Goal: Task Accomplishment & Management: Manage account settings

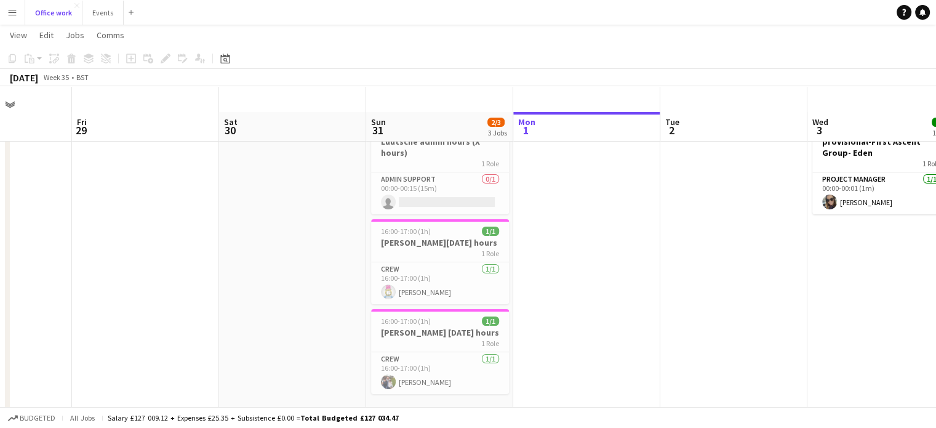
scroll to position [15, 0]
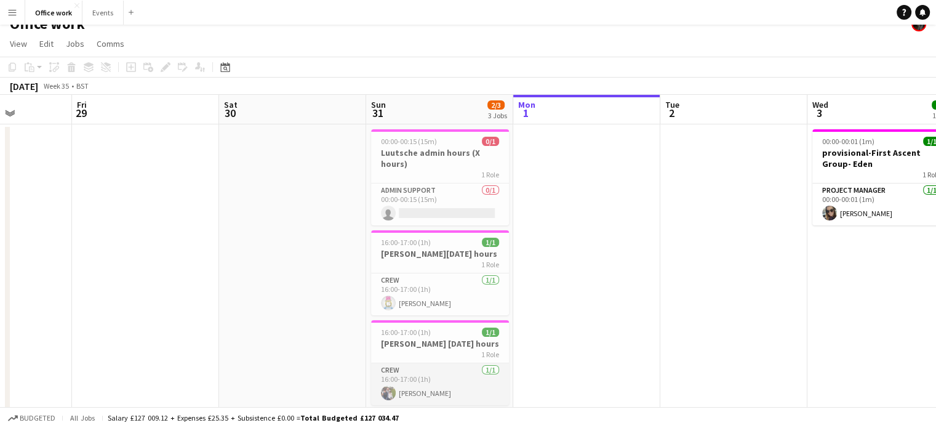
click at [449, 369] on app-card-role "Crew [DATE] 16:00-17:00 (1h) [PERSON_NAME]" at bounding box center [440, 384] width 138 height 42
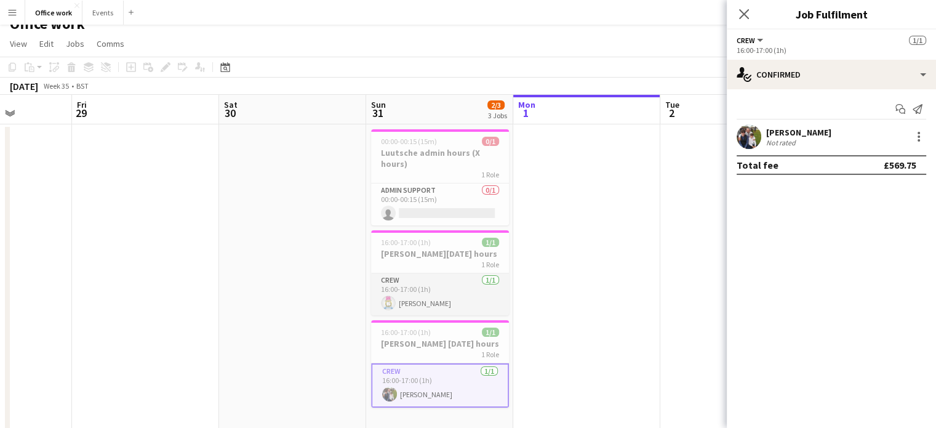
click at [443, 302] on app-card-role "Crew [DATE] 16:00-17:00 (1h) [PERSON_NAME]" at bounding box center [440, 294] width 138 height 42
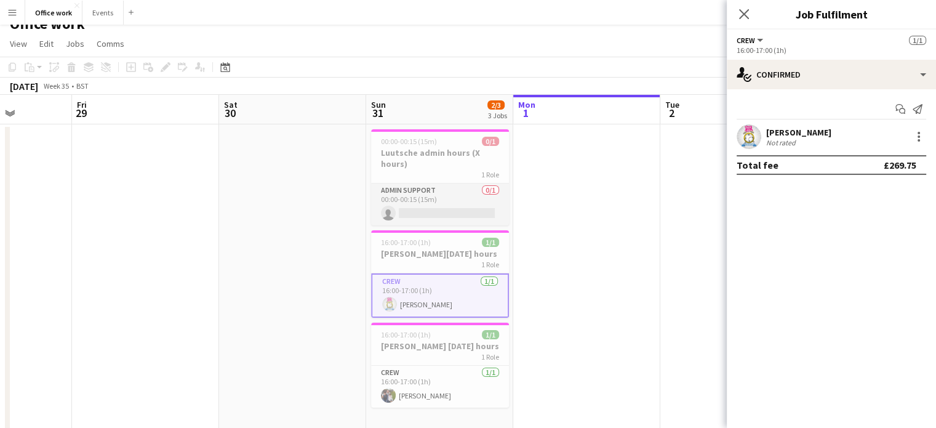
click at [442, 222] on app-card-role "Admin Support 0/1 00:00-00:15 (15m) single-neutral-actions" at bounding box center [440, 204] width 138 height 42
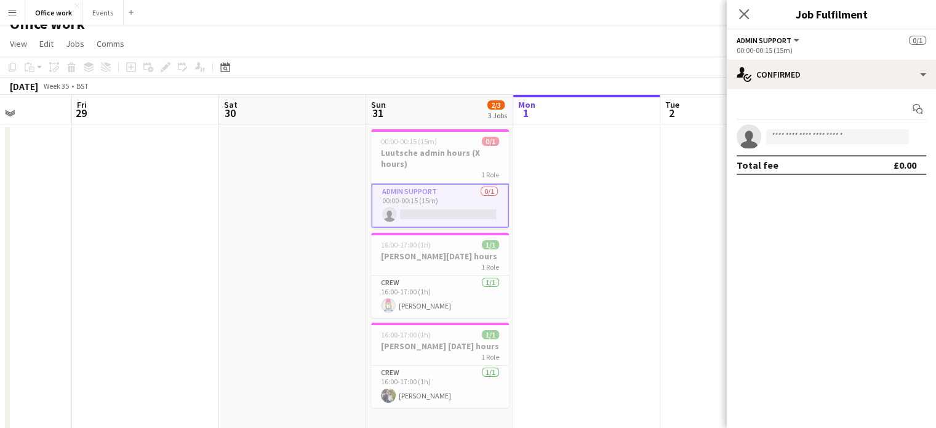
click at [550, 222] on app-date-cell at bounding box center [586, 289] width 147 height 331
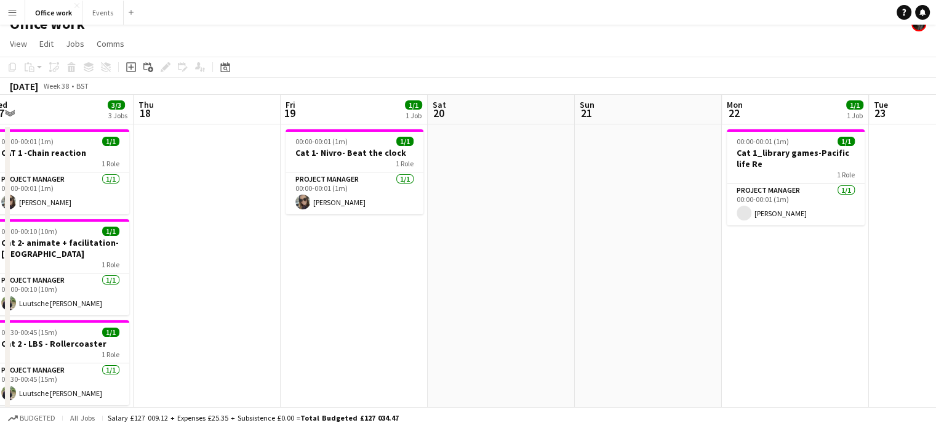
scroll to position [0, 456]
click at [97, 12] on button "Events Close" at bounding box center [102, 13] width 41 height 24
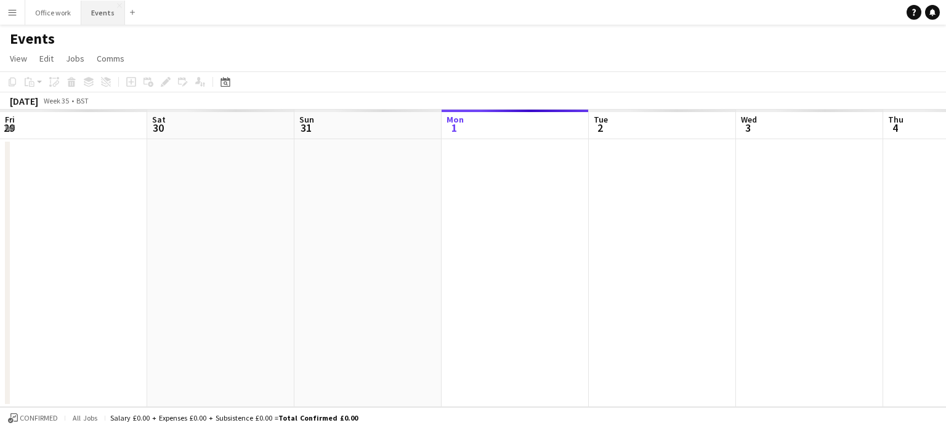
scroll to position [0, 294]
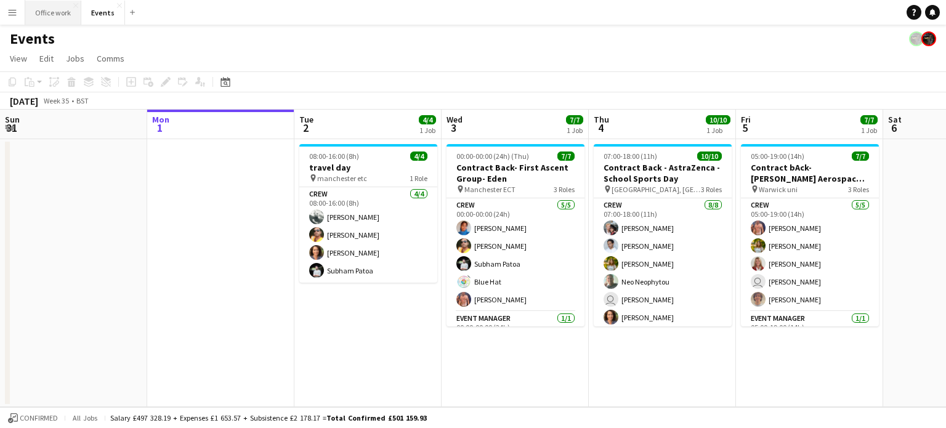
click at [78, 19] on button "Office work Close" at bounding box center [53, 13] width 56 height 24
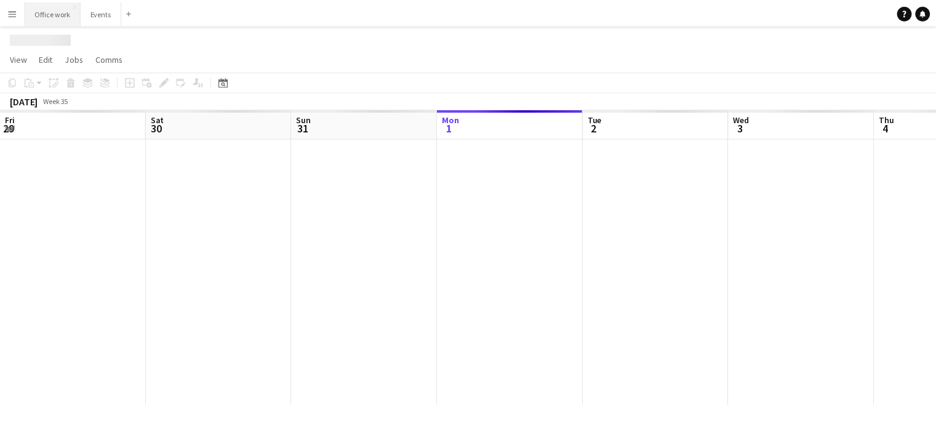
scroll to position [0, 294]
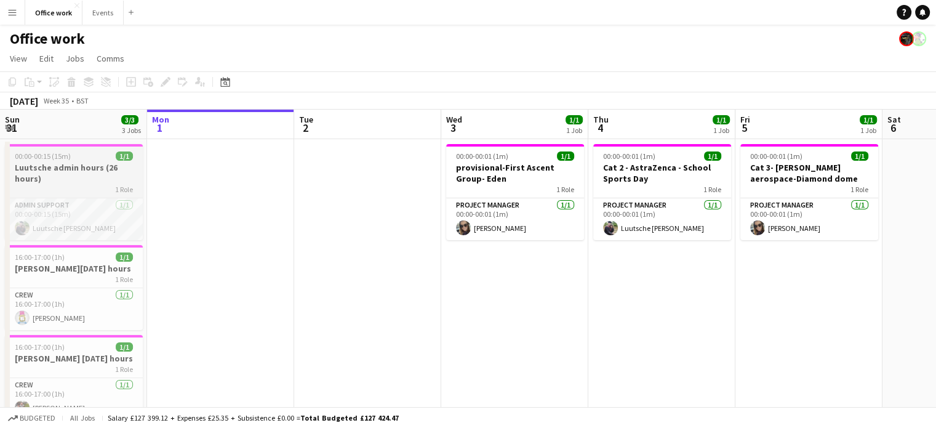
click at [91, 182] on h3 "Luutsche admin hours (26 hours)" at bounding box center [74, 173] width 138 height 22
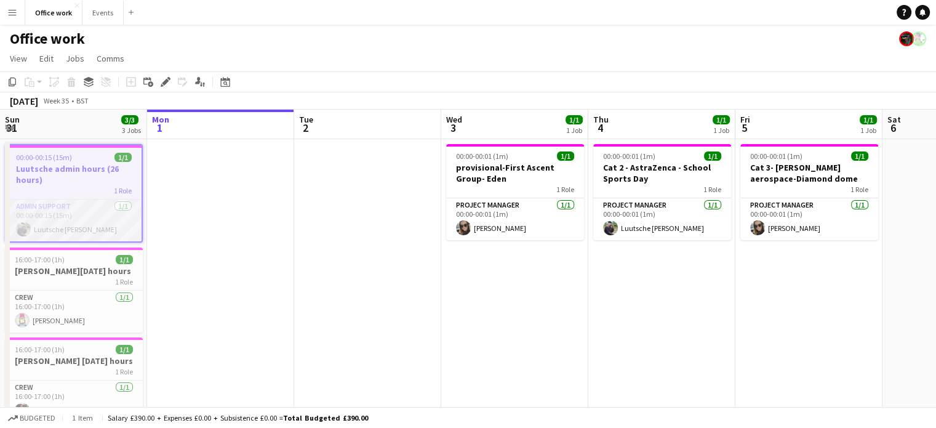
click at [92, 221] on app-card-role "Admin Support [DATE] 00:00-00:15 (15m) Luutsche [PERSON_NAME]" at bounding box center [73, 220] width 135 height 42
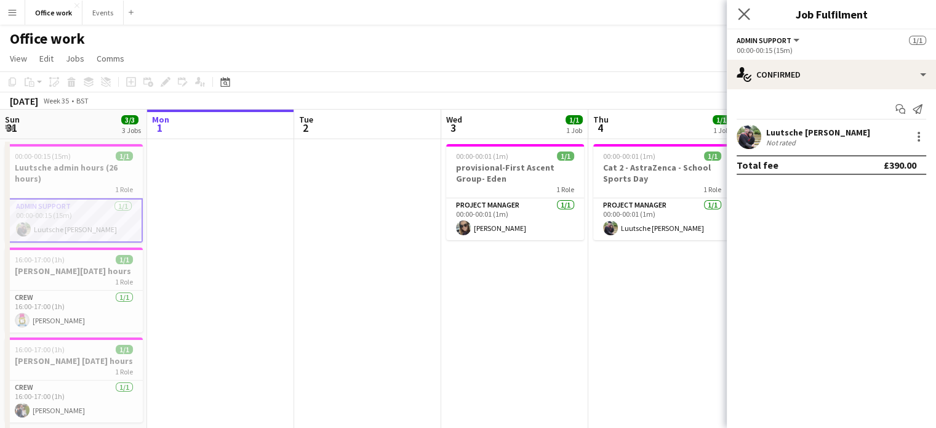
click at [741, 19] on icon "Close pop-in" at bounding box center [744, 14] width 12 height 12
